Goal: Information Seeking & Learning: Find specific fact

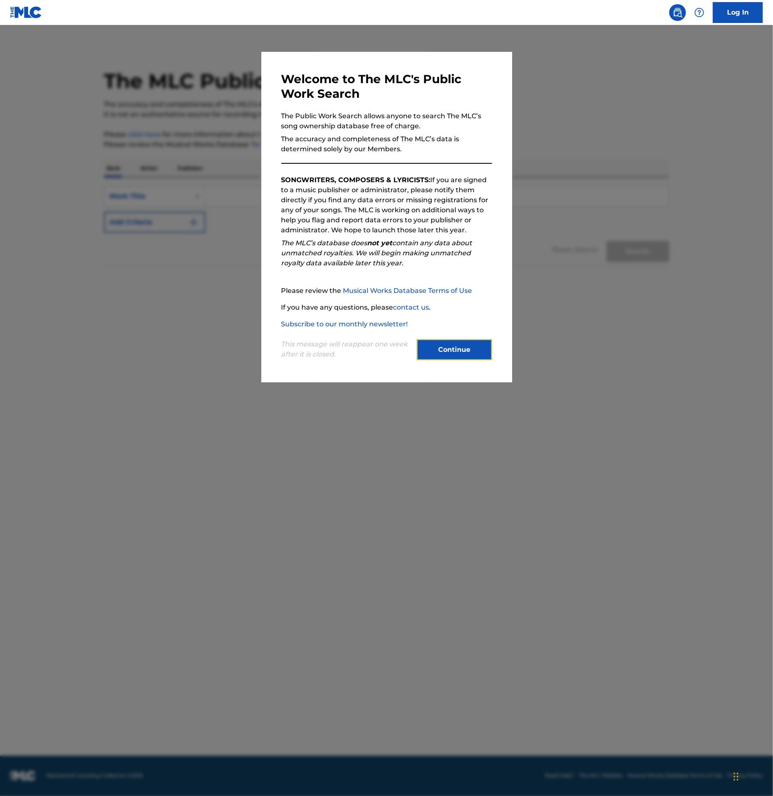
drag, startPoint x: 430, startPoint y: 358, endPoint x: 428, endPoint y: 345, distance: 13.9
click at [430, 358] on button "Continue" at bounding box center [454, 349] width 75 height 21
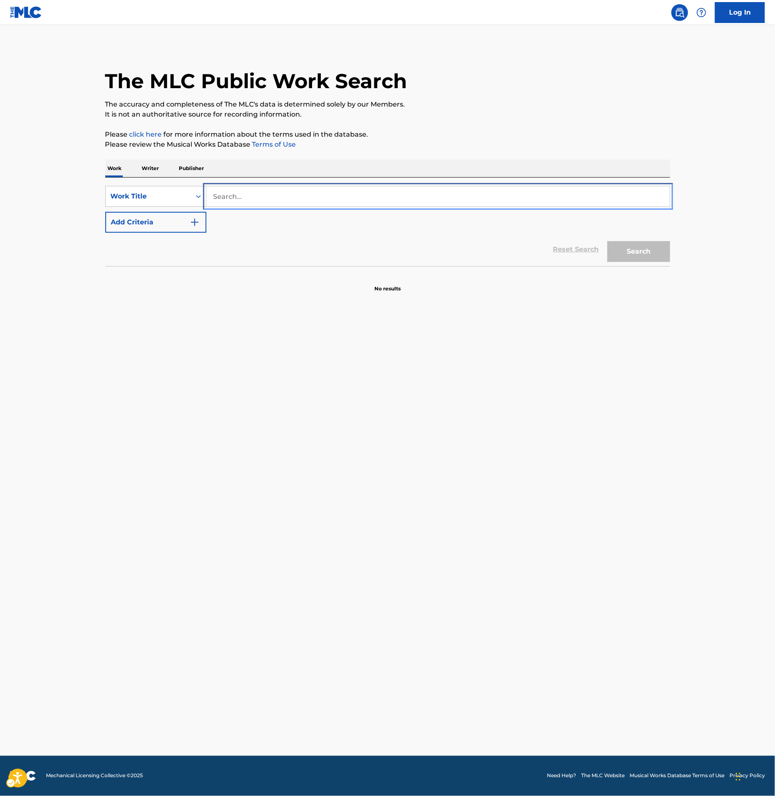
click at [297, 193] on input "Search..." at bounding box center [437, 196] width 463 height 20
type input "red white and blue"
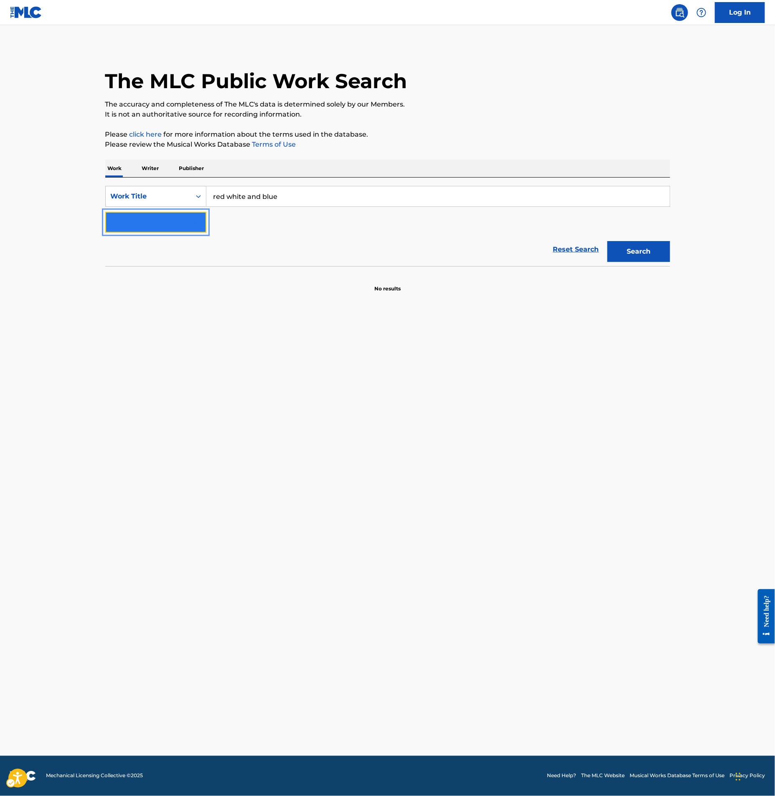
click at [158, 214] on button "Add Criteria" at bounding box center [155, 222] width 101 height 21
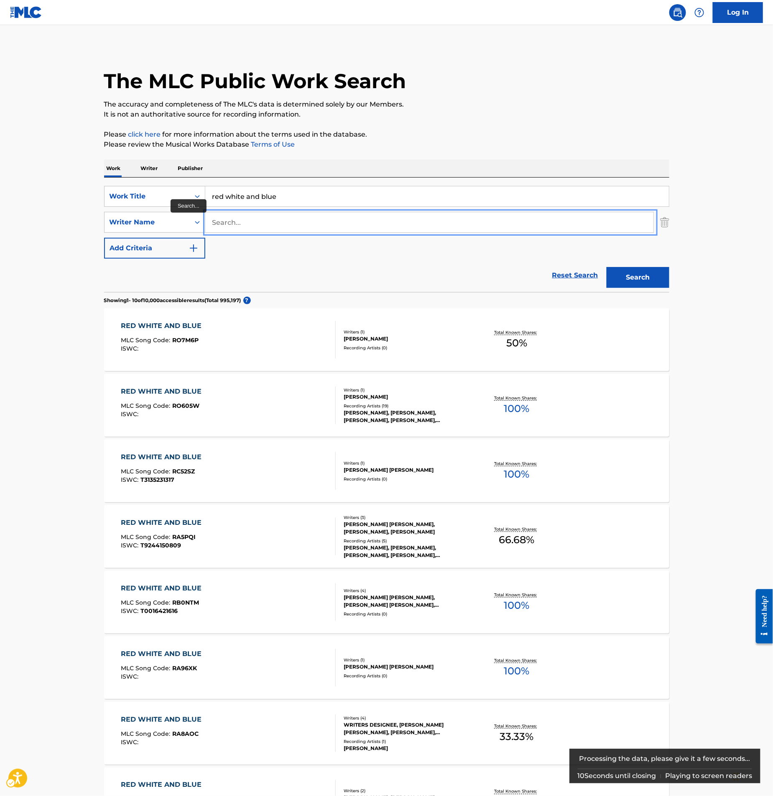
click at [249, 224] on input "Search..." at bounding box center [429, 222] width 448 height 20
type input "bond"
click at [104, 238] on button "Add Criteria" at bounding box center [154, 248] width 101 height 21
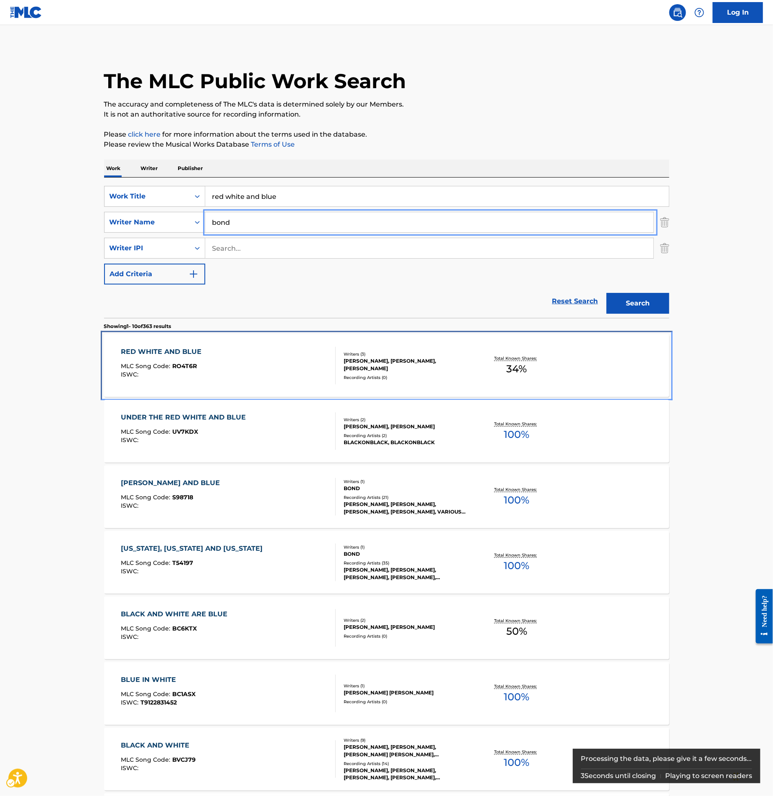
click at [224, 371] on div "RED WHITE AND BLUE MLC Song Code : RO4T6R ISWC :" at bounding box center [228, 366] width 215 height 38
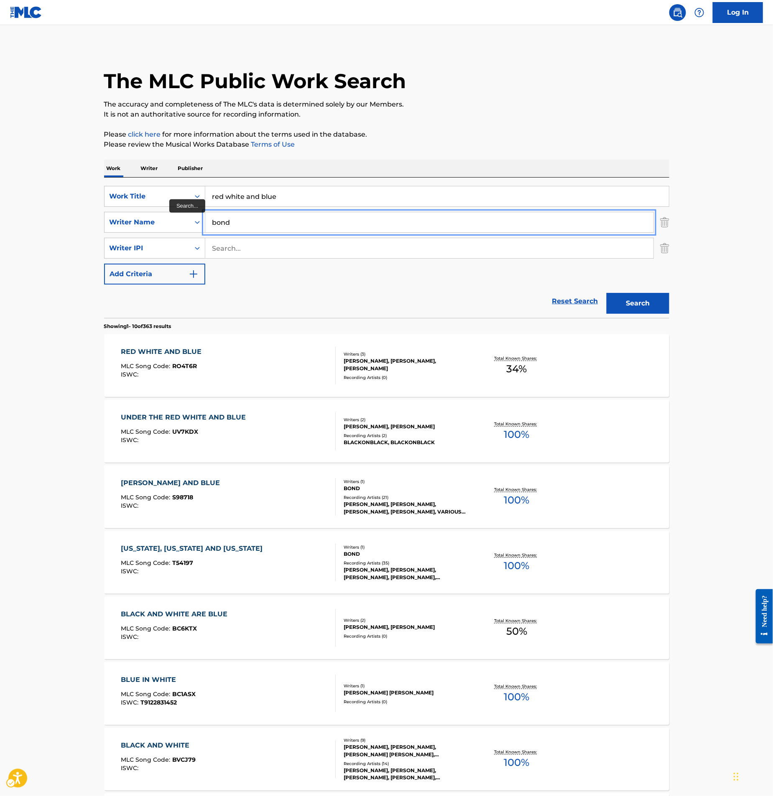
click at [249, 225] on input "bond" at bounding box center [429, 222] width 448 height 20
type input "findlay"
click at [606, 293] on button "Search" at bounding box center [637, 303] width 63 height 21
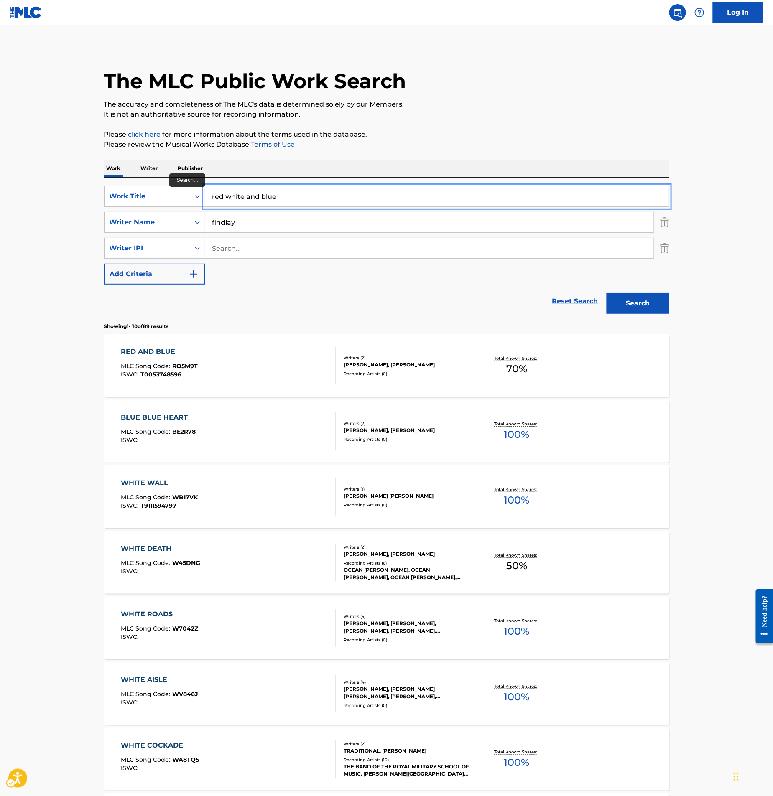
click at [224, 196] on input "red white and blue" at bounding box center [436, 196] width 463 height 20
type input "red, white and blue"
click at [606, 293] on button "Search" at bounding box center [637, 303] width 63 height 21
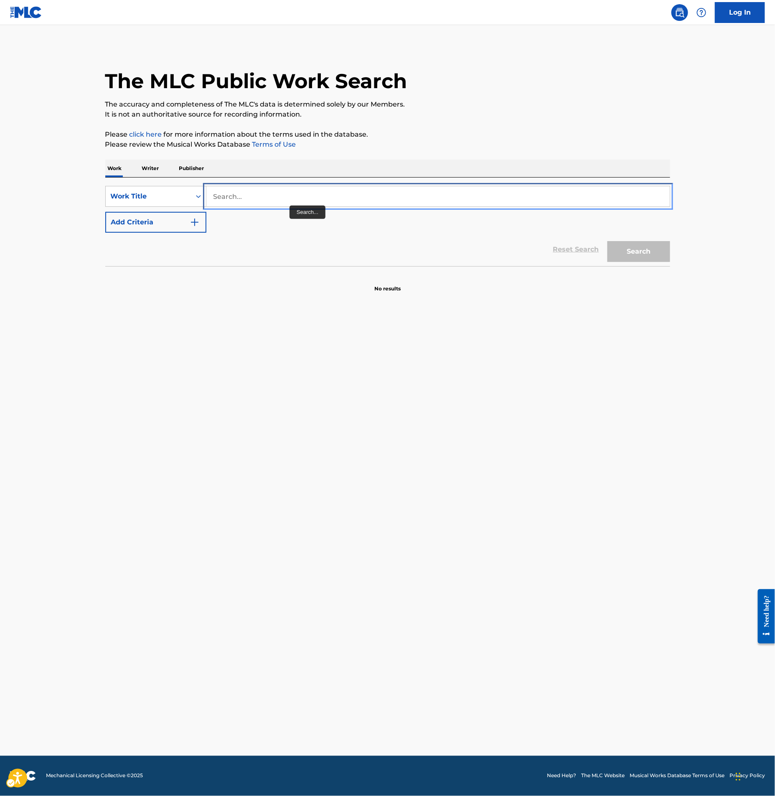
click at [284, 198] on input "Search..." at bounding box center [437, 196] width 463 height 20
type input "paris / san francisco"
click at [105, 212] on button "Add Criteria" at bounding box center [155, 222] width 101 height 21
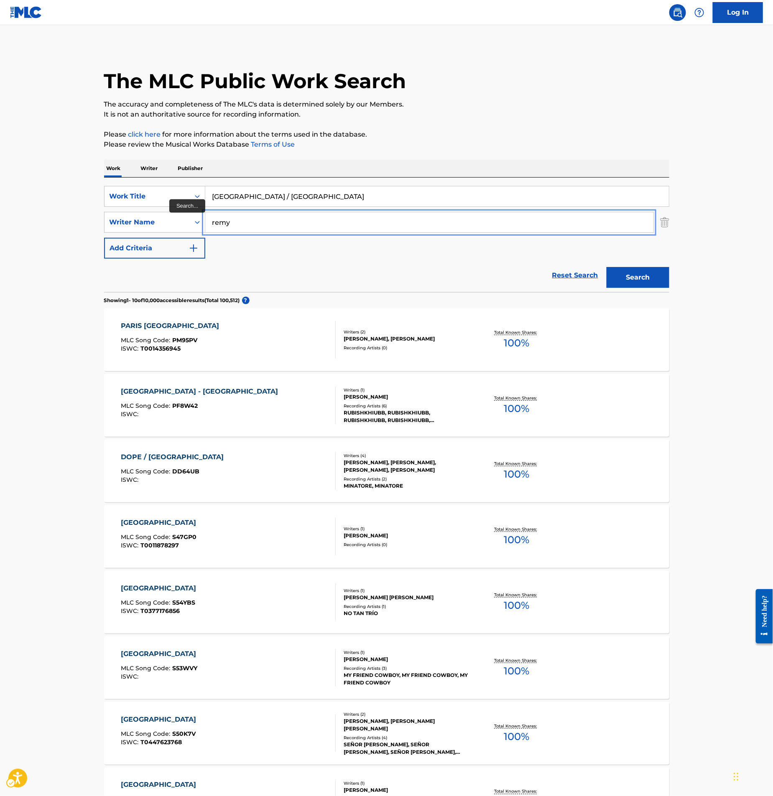
type input "remy"
click at [104, 238] on button "Add Criteria" at bounding box center [154, 248] width 101 height 21
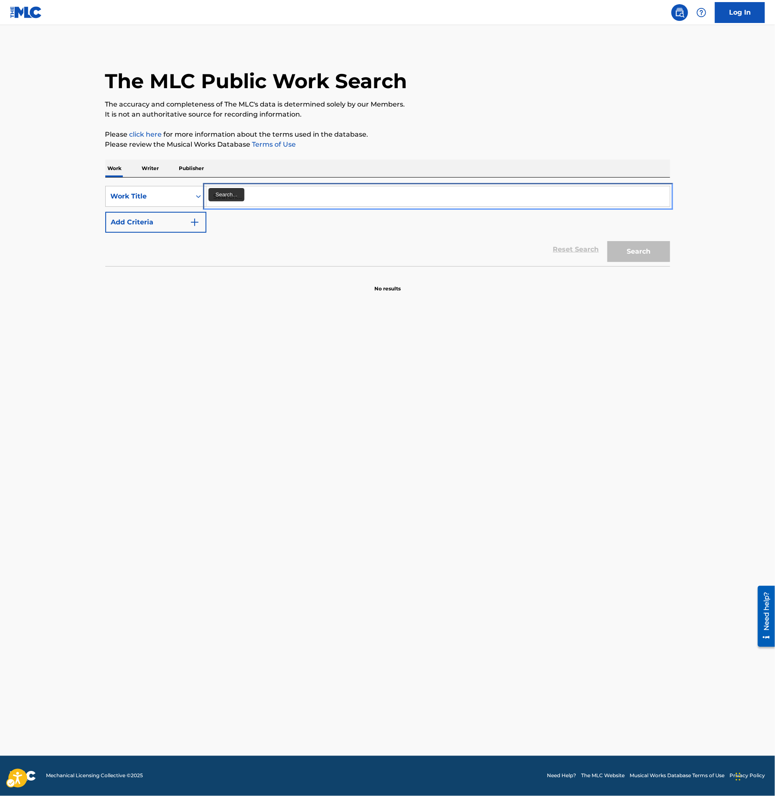
click at [259, 188] on input "Search..." at bounding box center [437, 196] width 463 height 20
paste input "[GEOGRAPHIC_DATA]"
type input "[GEOGRAPHIC_DATA]"
click at [105, 212] on button "Add Criteria" at bounding box center [155, 222] width 101 height 21
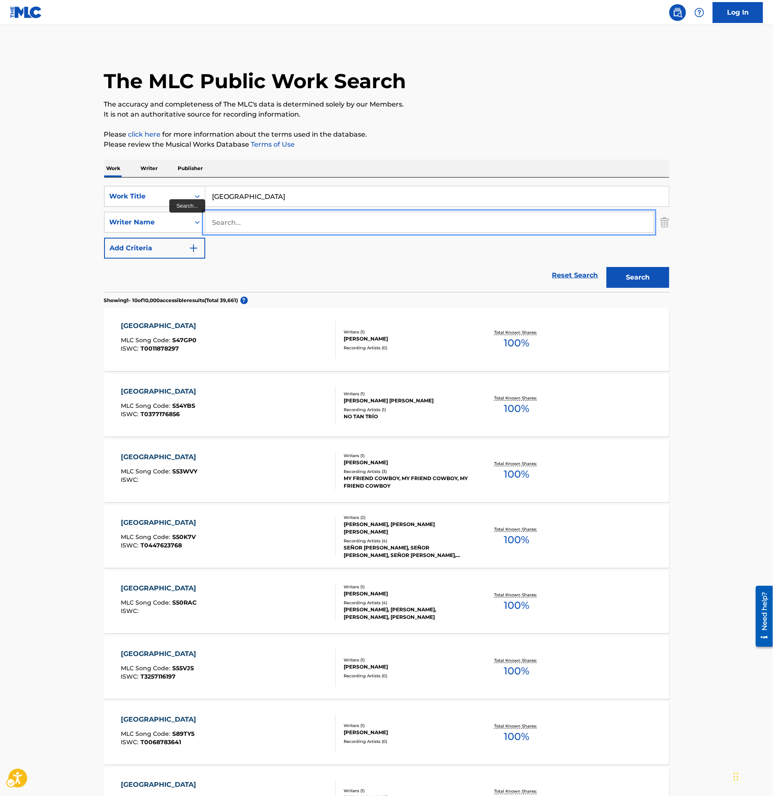
click at [258, 226] on input "Search..." at bounding box center [429, 222] width 448 height 20
type input "bond"
click at [104, 238] on button "Add Criteria" at bounding box center [154, 248] width 101 height 21
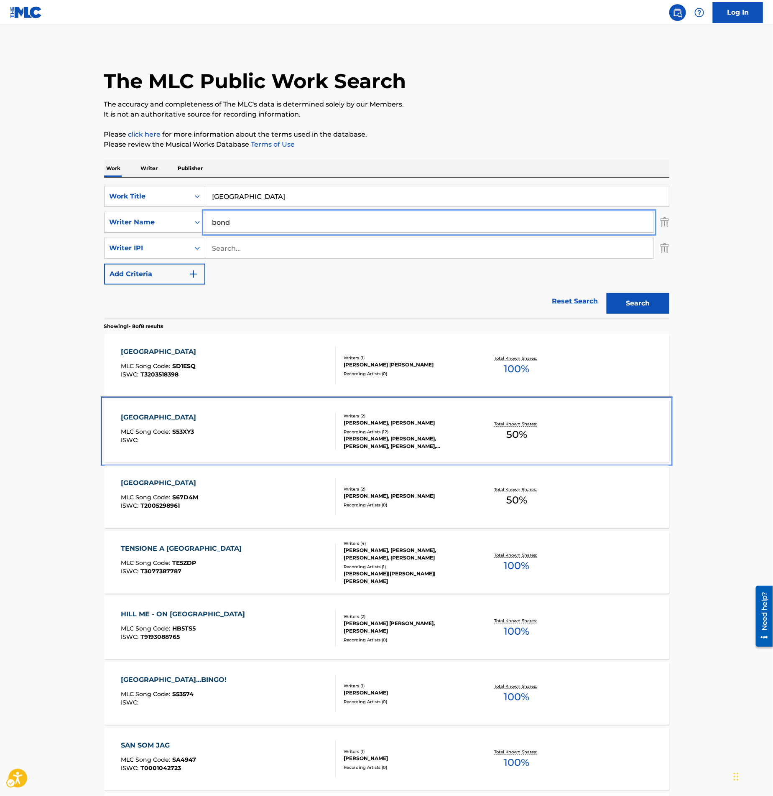
click at [260, 425] on div "SAN FRANCISCO MLC Song Code : S53XY3 ISWC :" at bounding box center [228, 431] width 215 height 38
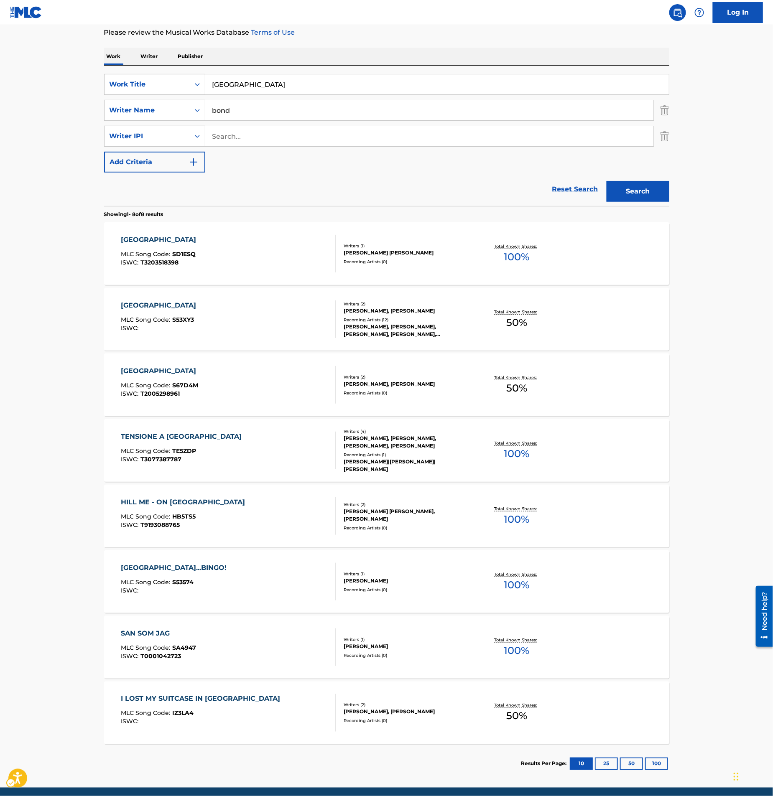
scroll to position [144, 0]
